Goal: Task Accomplishment & Management: Manage account settings

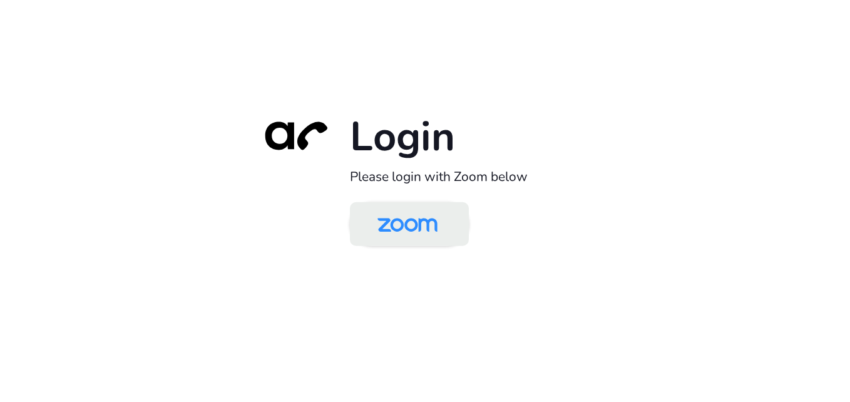
click at [426, 227] on img at bounding box center [407, 225] width 86 height 41
click at [433, 217] on img at bounding box center [407, 225] width 86 height 41
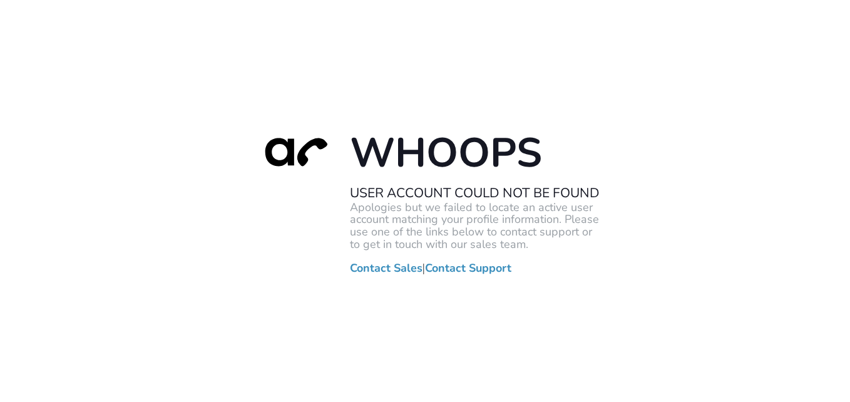
click at [483, 153] on h1 "Whoops" at bounding box center [475, 153] width 250 height 51
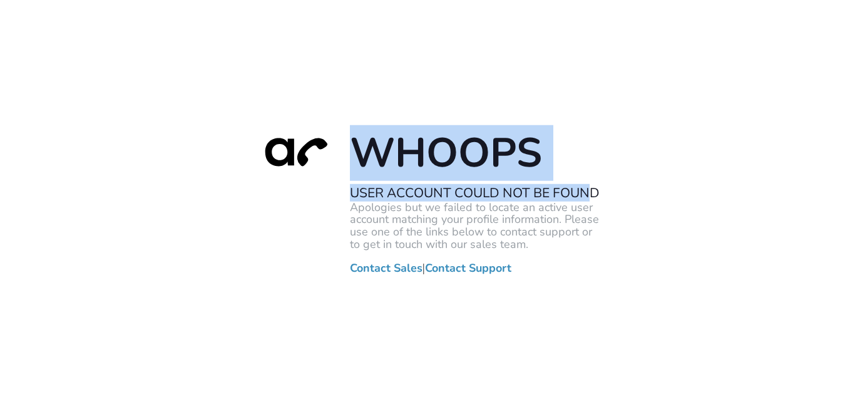
drag, startPoint x: 594, startPoint y: 192, endPoint x: 284, endPoint y: 151, distance: 311.9
click at [284, 151] on div "Whoops User Account Could Not Be Found Apologies but we failed to locate an act…" at bounding box center [425, 201] width 351 height 146
copy div "Whoops User Account Could Not Be Foun"
click at [572, 192] on h2 "User Account Could Not Be Found" at bounding box center [475, 193] width 250 height 16
